Goal: Check status

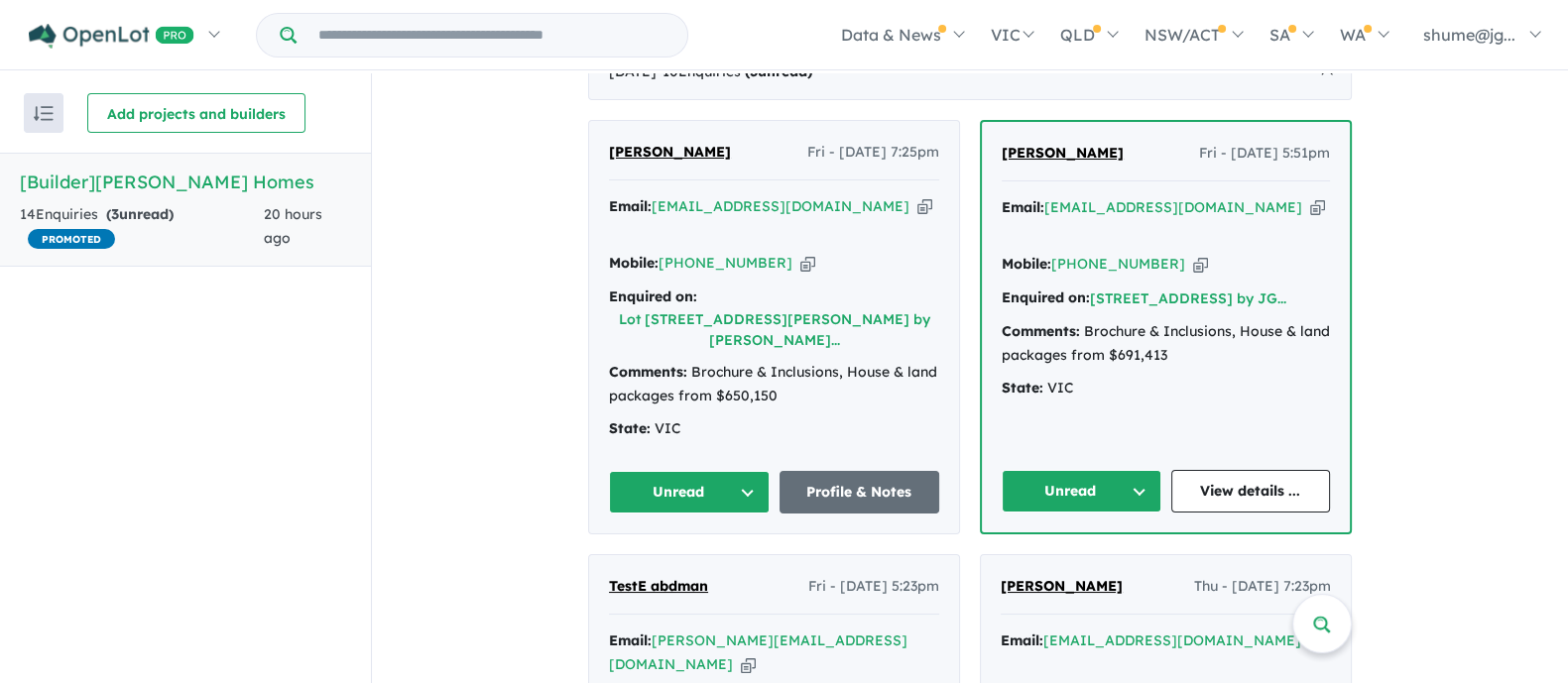
scroll to position [392, 0]
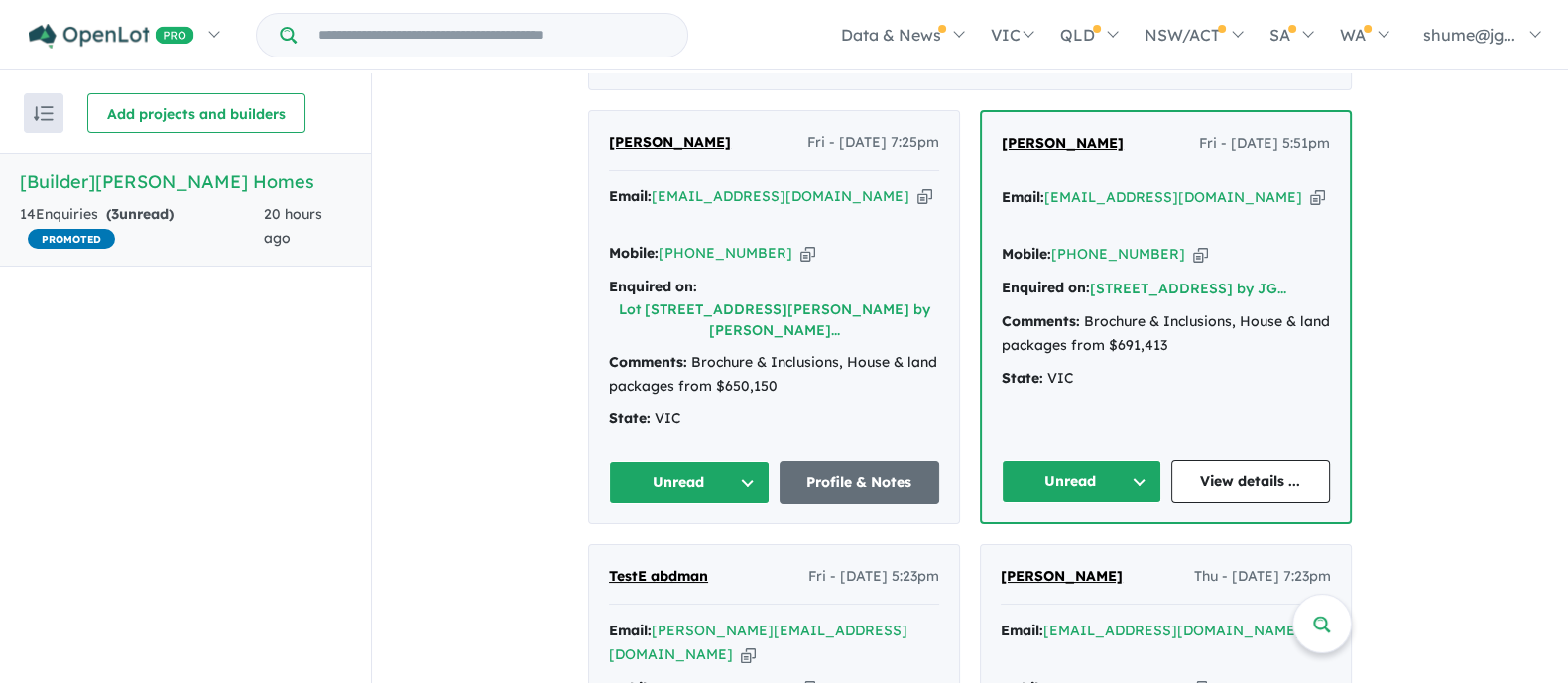
click at [1047, 134] on span "[PERSON_NAME]" at bounding box center [1063, 143] width 122 height 18
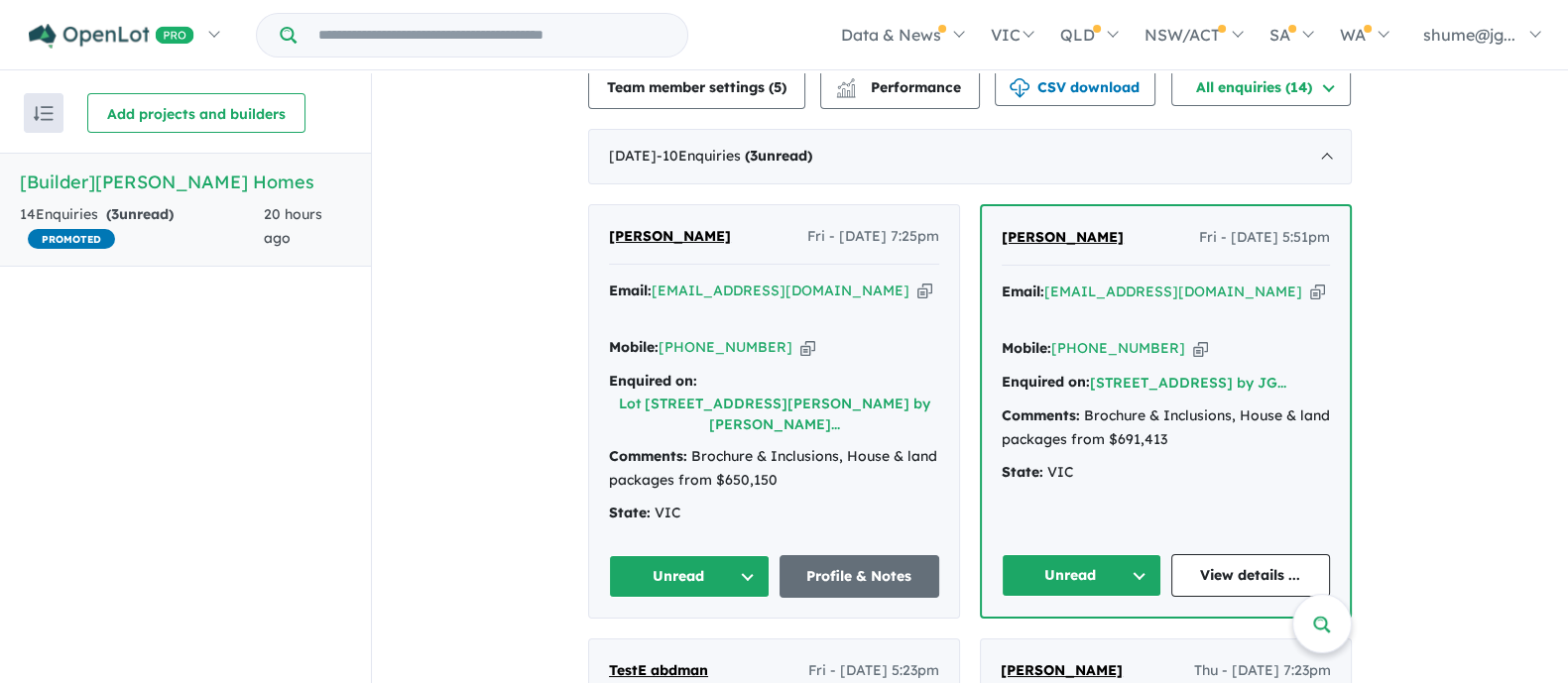
scroll to position [298, 0]
click at [673, 228] on span "[PERSON_NAME]" at bounding box center [670, 237] width 122 height 18
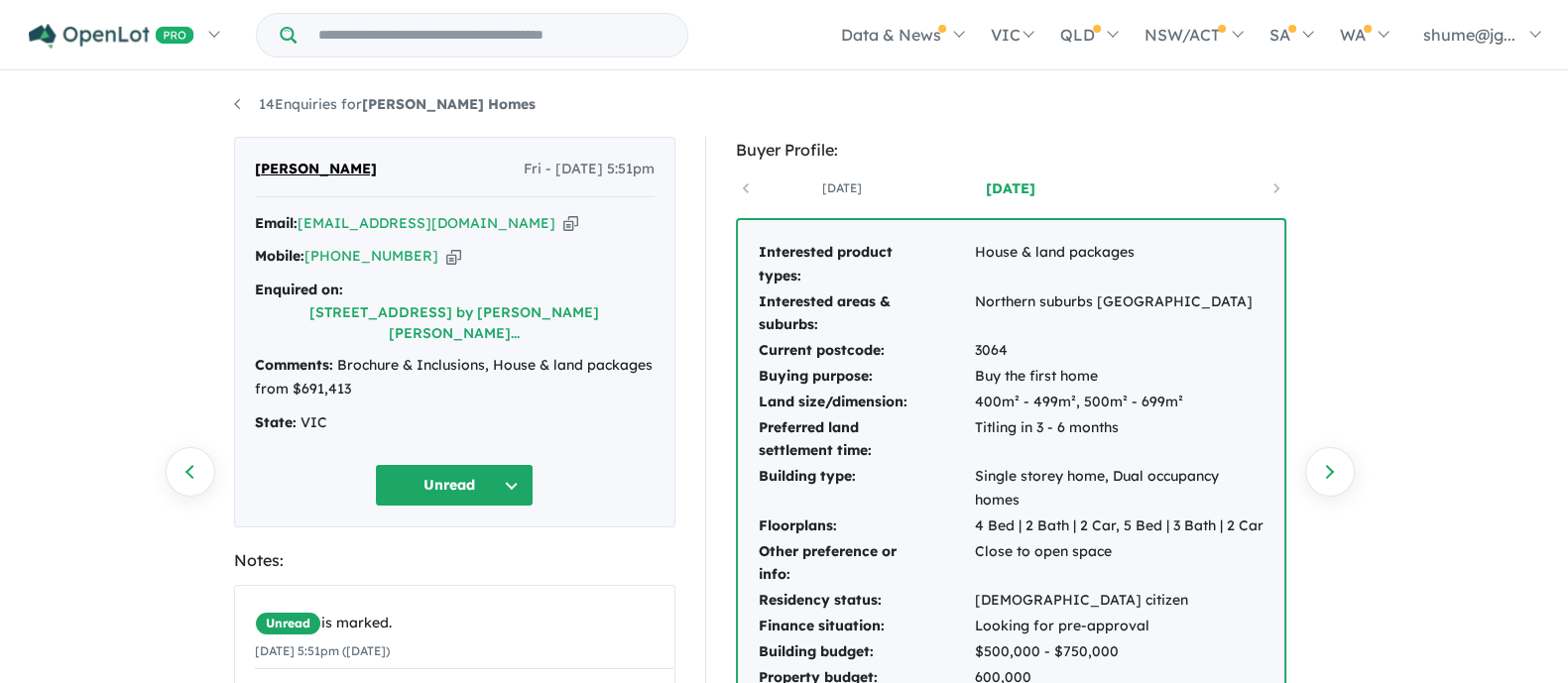
click at [468, 464] on button "Unread" at bounding box center [453, 485] width 159 height 43
click at [449, 555] on button "Assigned" at bounding box center [461, 578] width 173 height 46
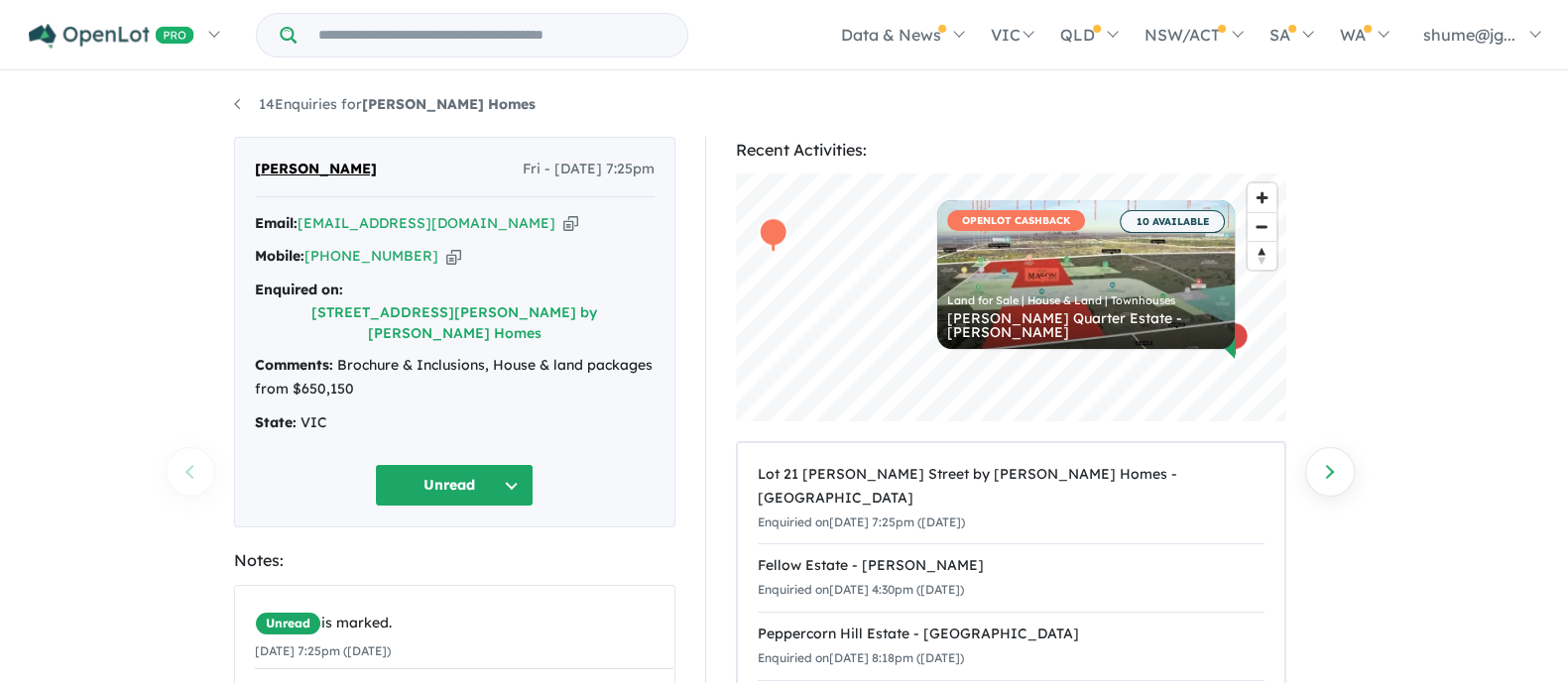
click at [472, 464] on button "Unread" at bounding box center [453, 485] width 159 height 43
click at [460, 555] on button "Assigned" at bounding box center [461, 578] width 173 height 46
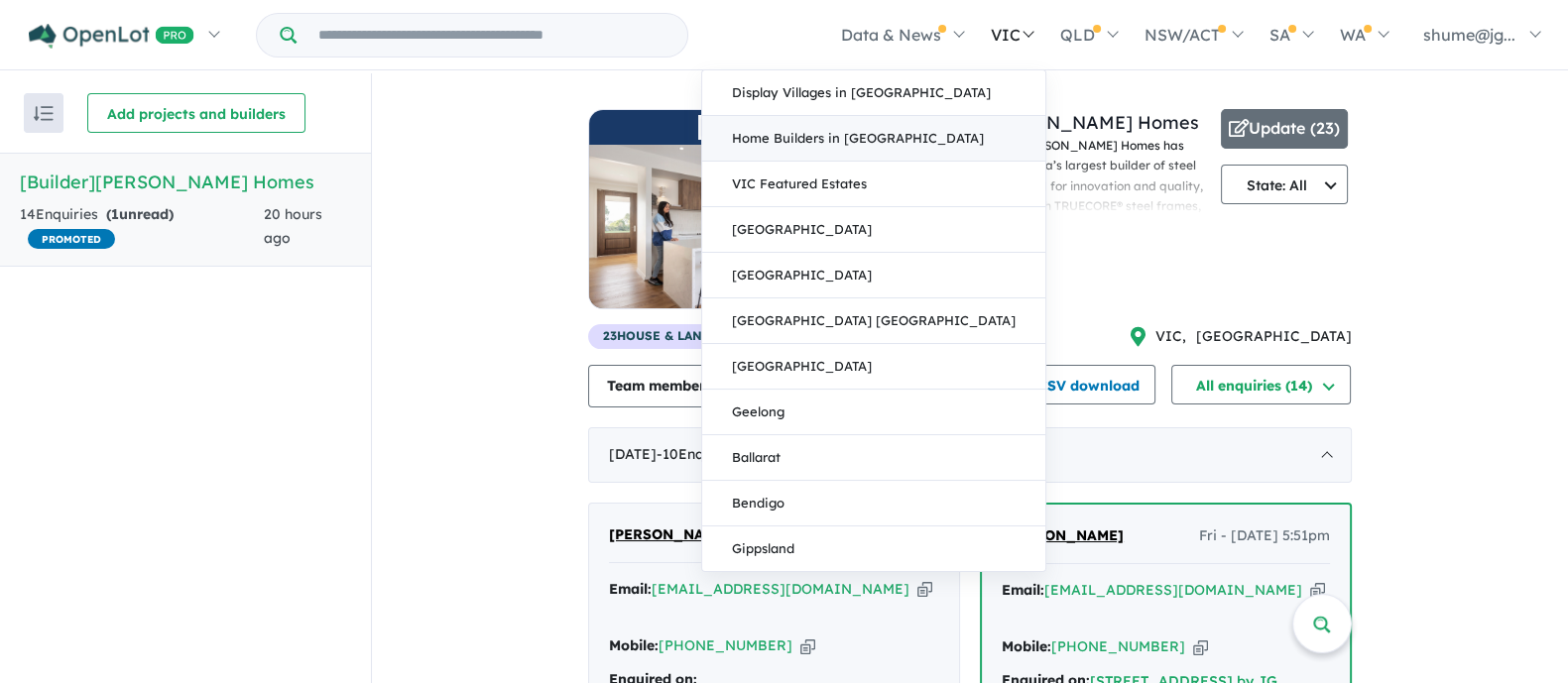
scroll to position [2, 0]
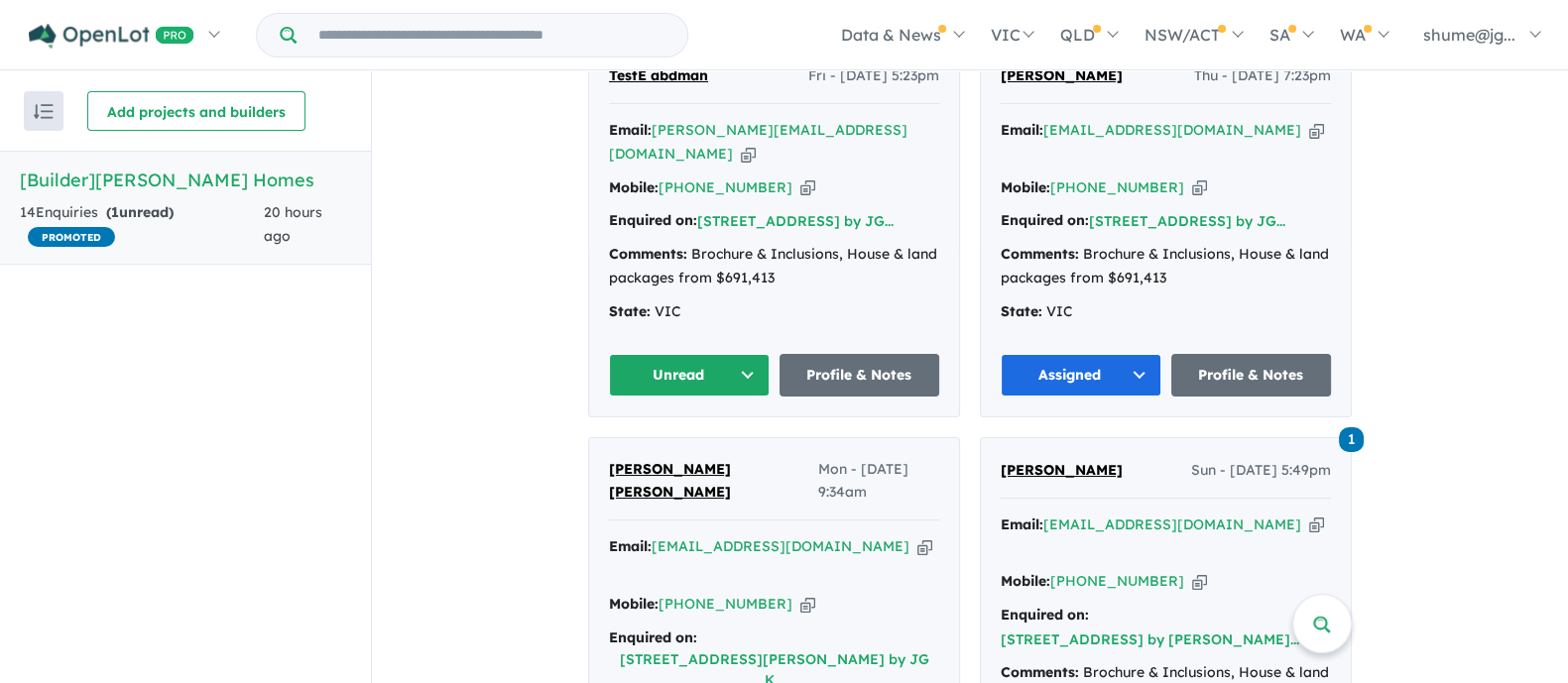
scroll to position [780, 0]
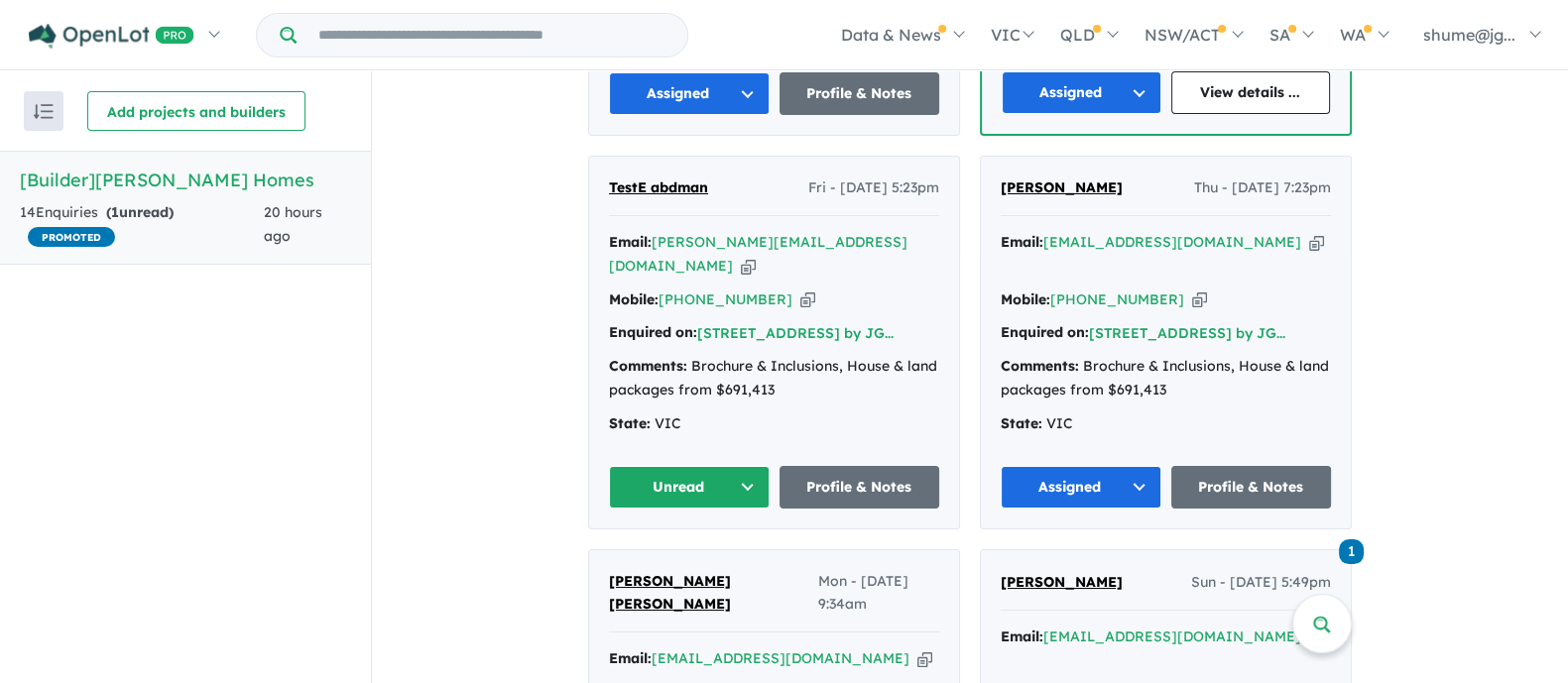
click at [724, 466] on button "Unread" at bounding box center [689, 487] width 161 height 43
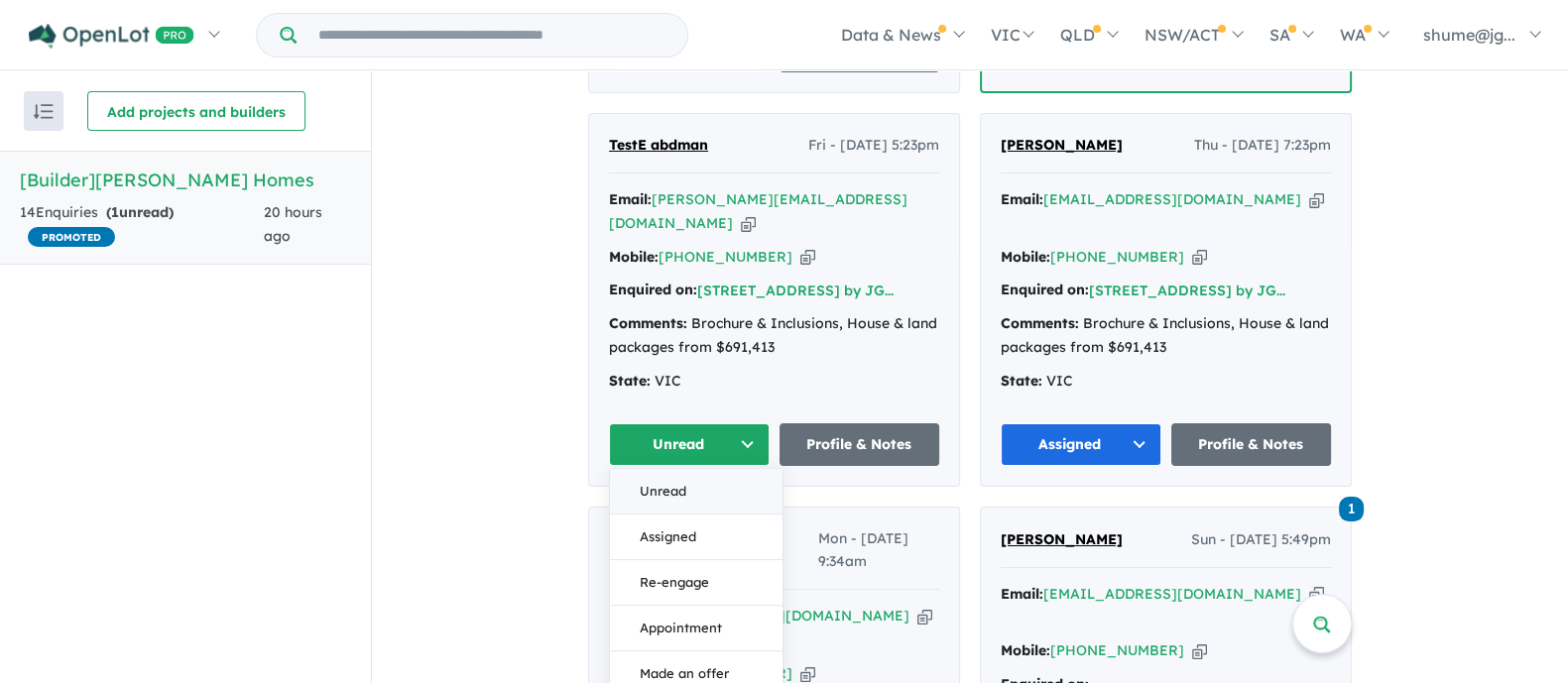
scroll to position [822, 0]
click at [657, 514] on button "Assigned" at bounding box center [696, 537] width 173 height 46
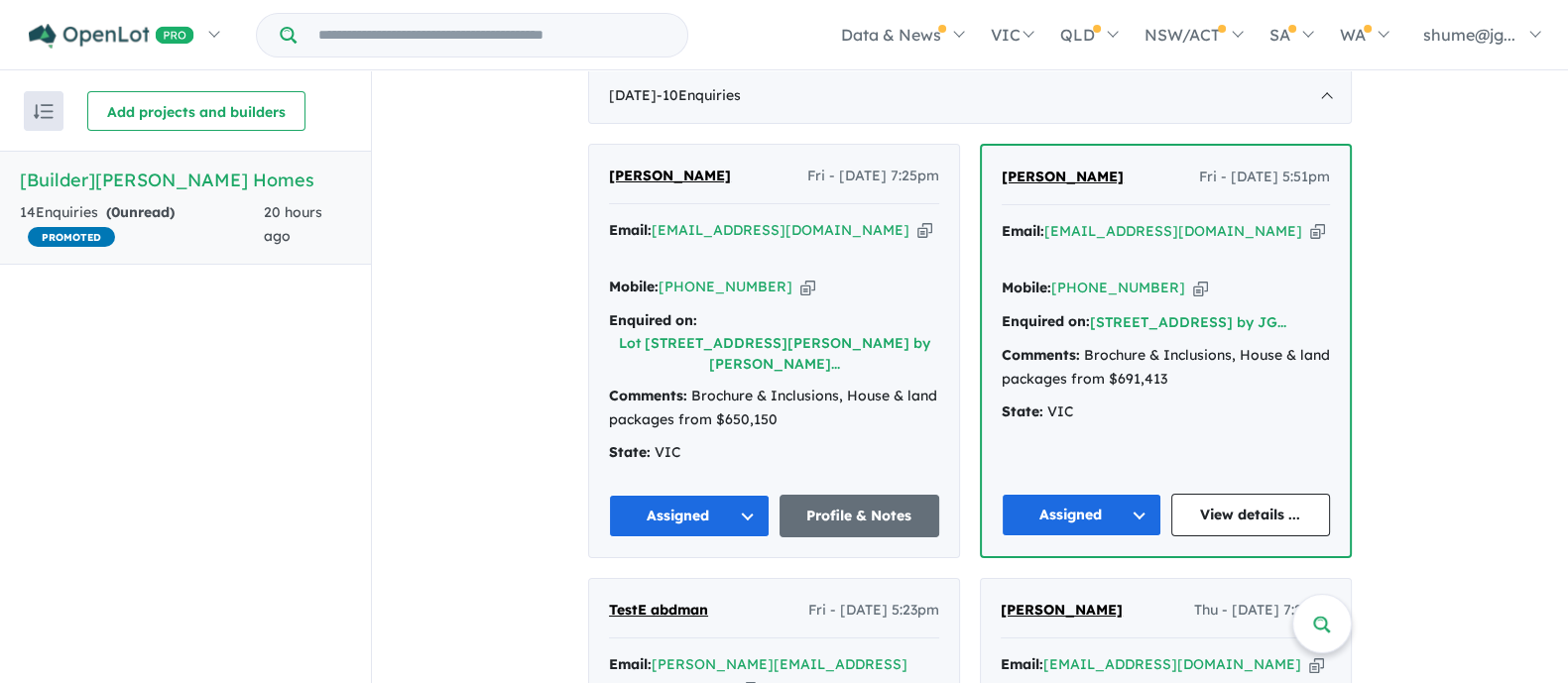
scroll to position [356, 0]
